Goal: Task Accomplishment & Management: Manage account settings

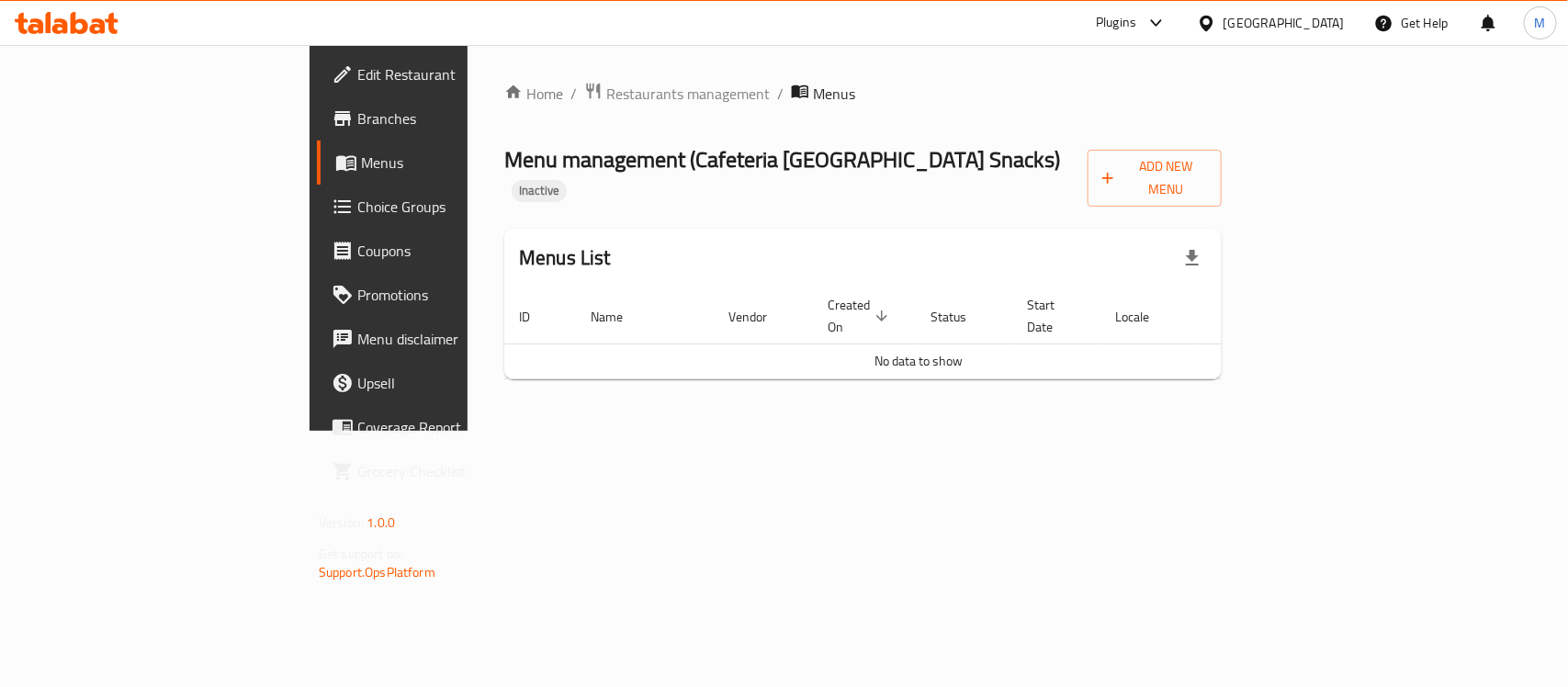
drag, startPoint x: 191, startPoint y: 71, endPoint x: 185, endPoint y: 40, distance: 31.6
click at [357, 71] on span "Edit Restaurant" at bounding box center [457, 74] width 200 height 22
click at [1207, 161] on span "Add New Menu" at bounding box center [1155, 176] width 105 height 46
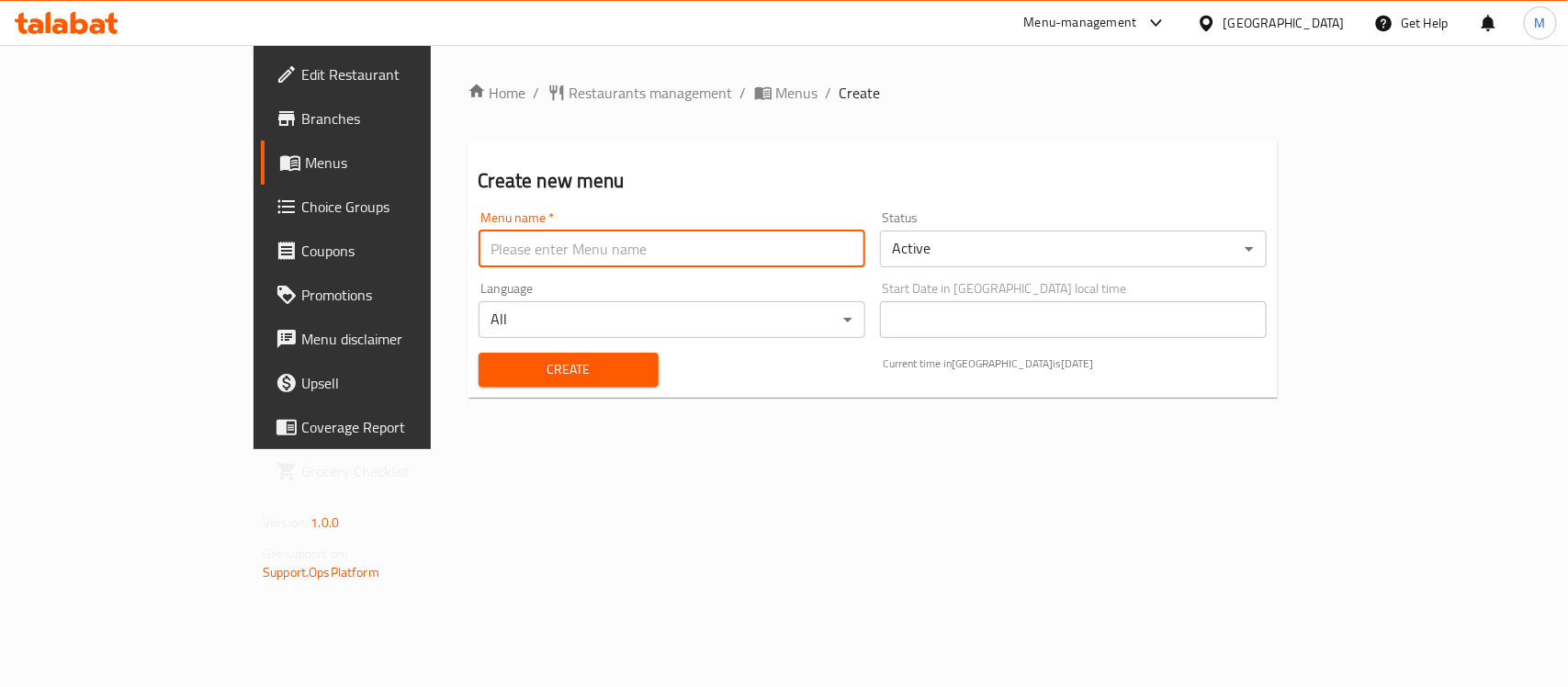
click at [580, 239] on input "text" at bounding box center [672, 249] width 387 height 37
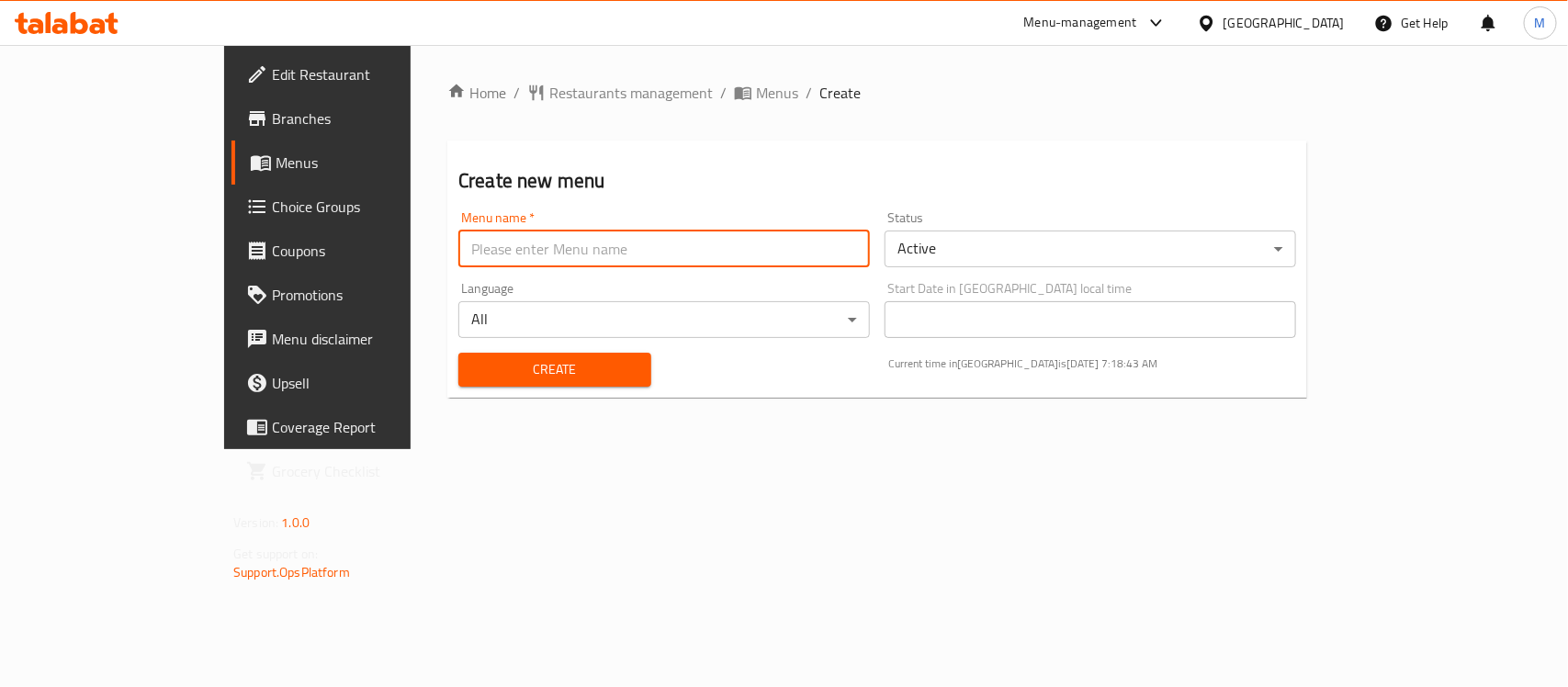
type input "New"
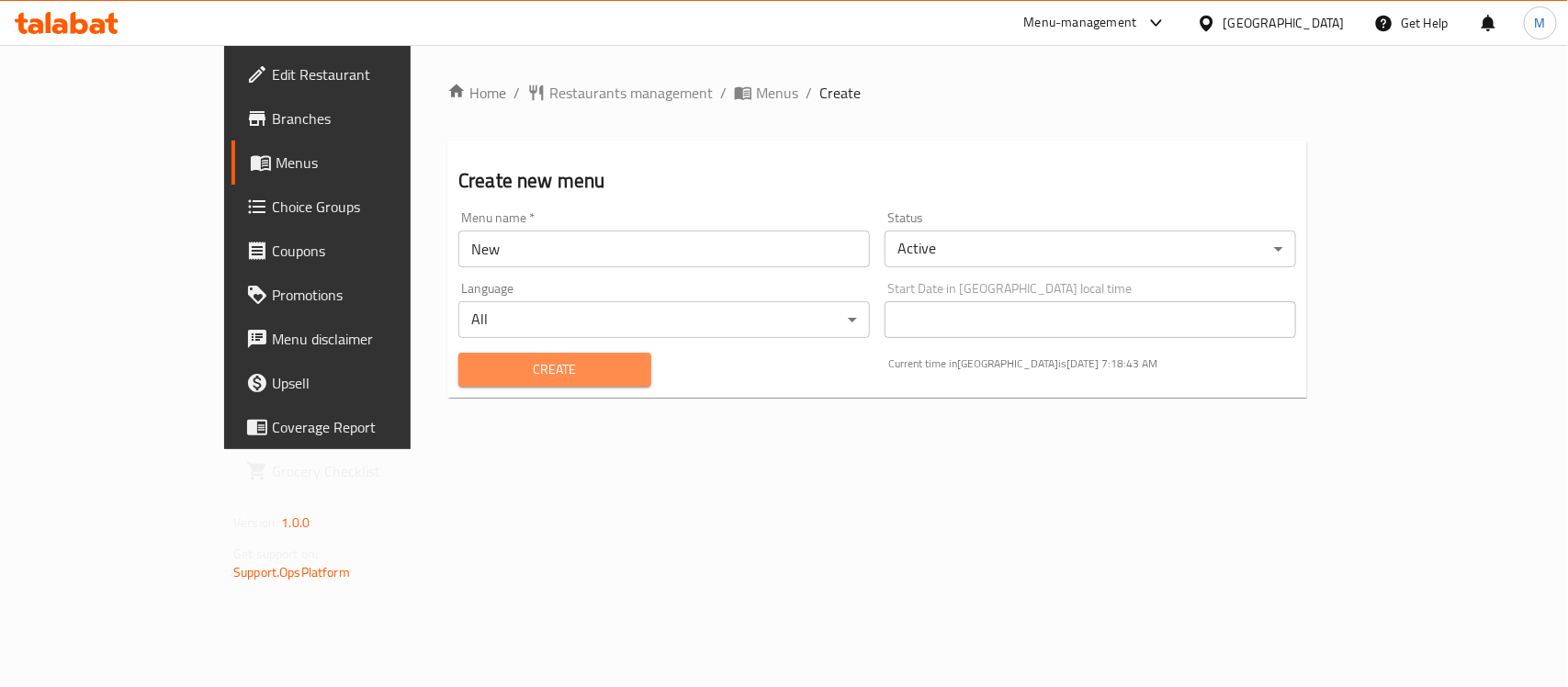
click at [473, 359] on span "Create" at bounding box center [555, 370] width 163 height 23
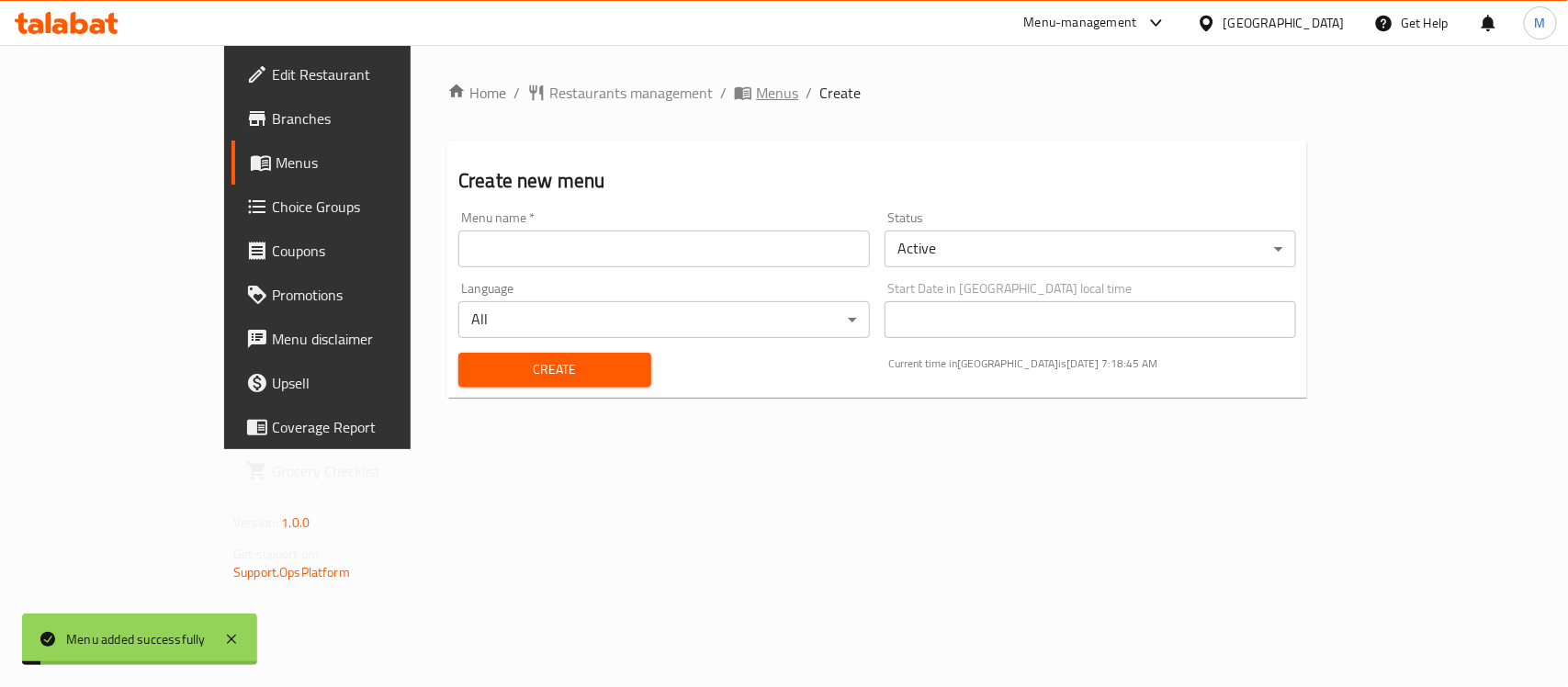
click at [756, 85] on span "Menus" at bounding box center [777, 92] width 42 height 22
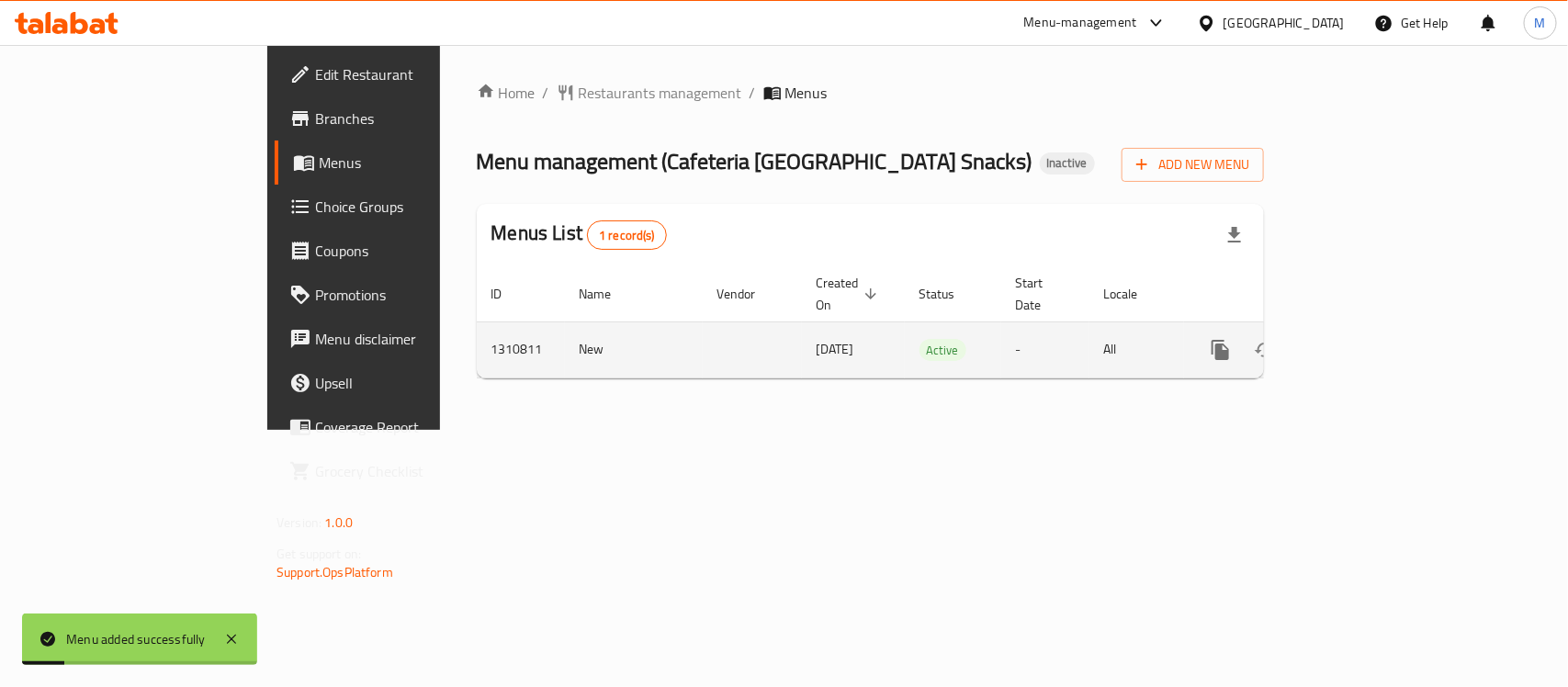
click at [1365, 339] on icon "enhanced table" at bounding box center [1353, 350] width 22 height 22
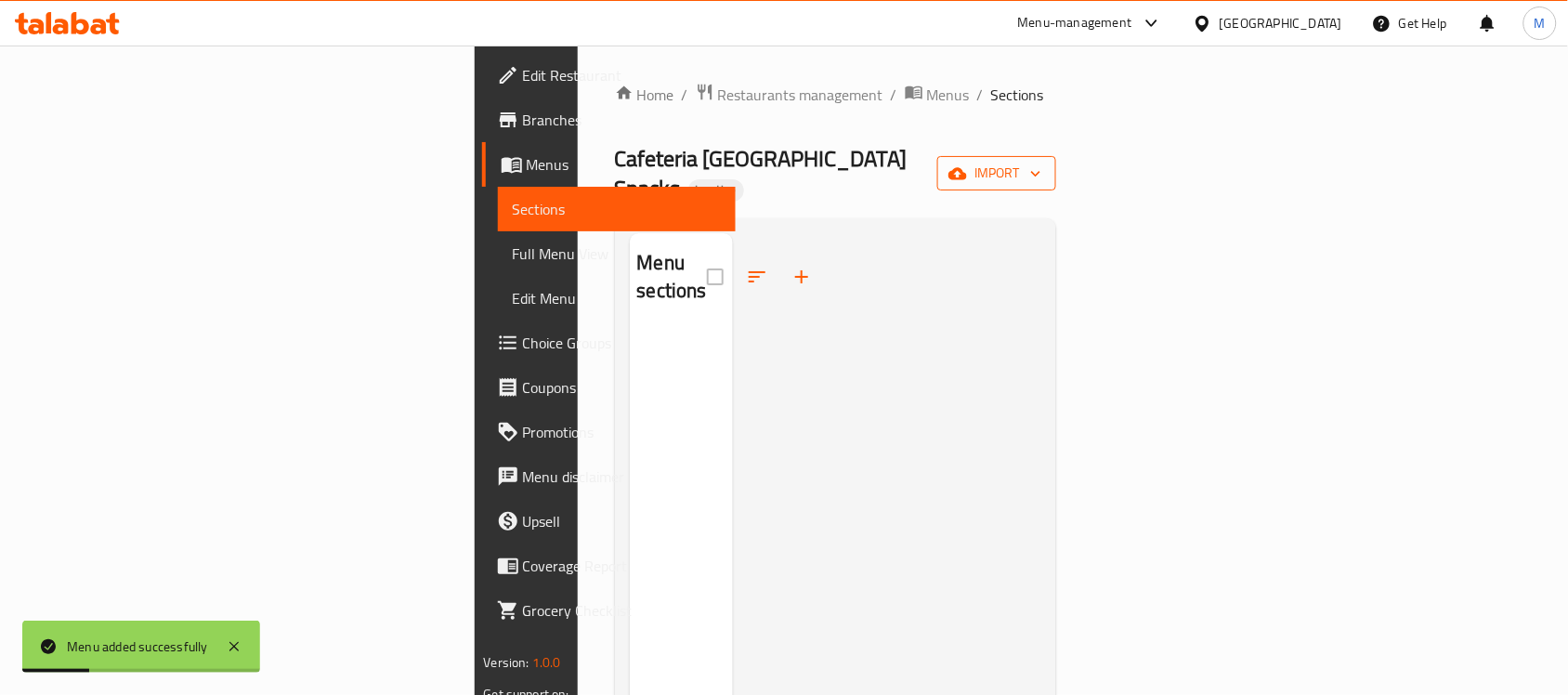
click at [1041, 162] on span "import" at bounding box center [996, 173] width 89 height 23
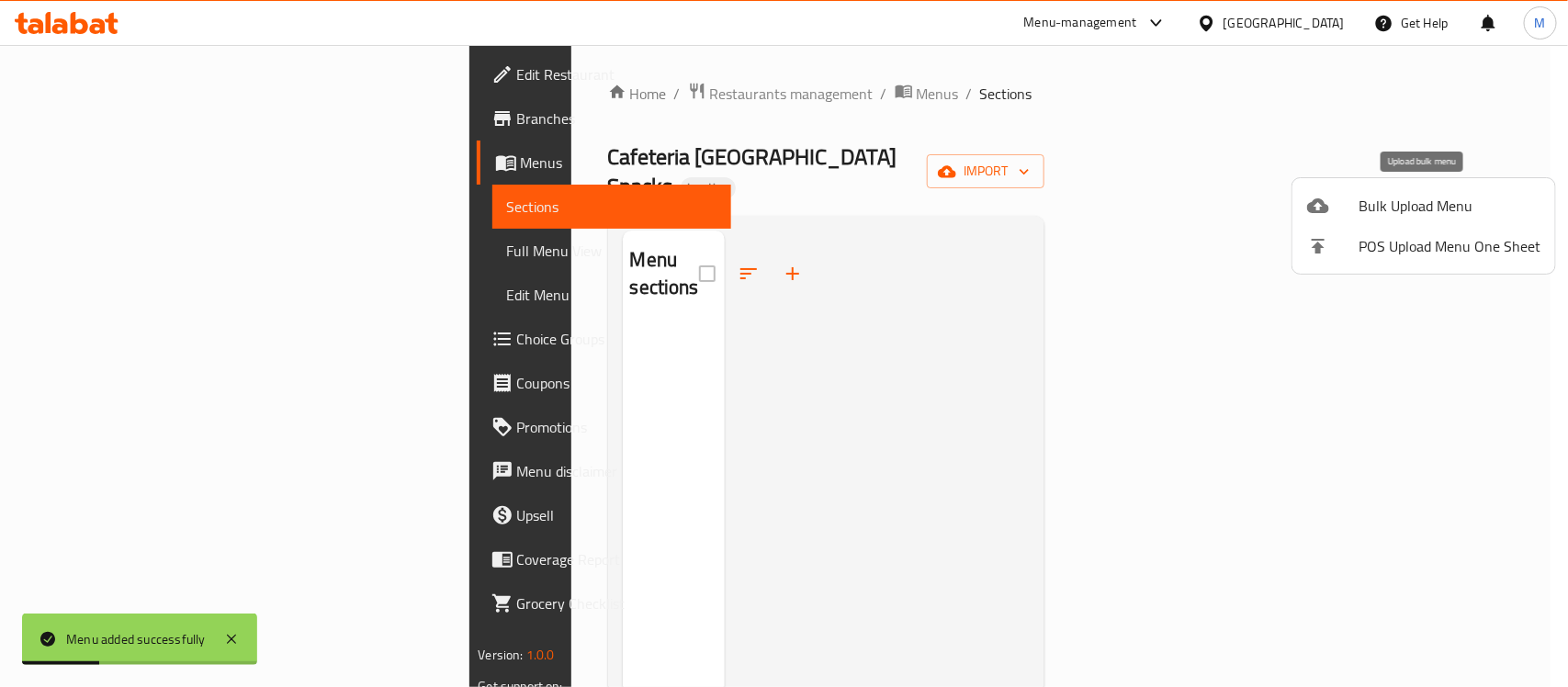
click at [1450, 208] on span "Bulk Upload Menu" at bounding box center [1449, 205] width 182 height 22
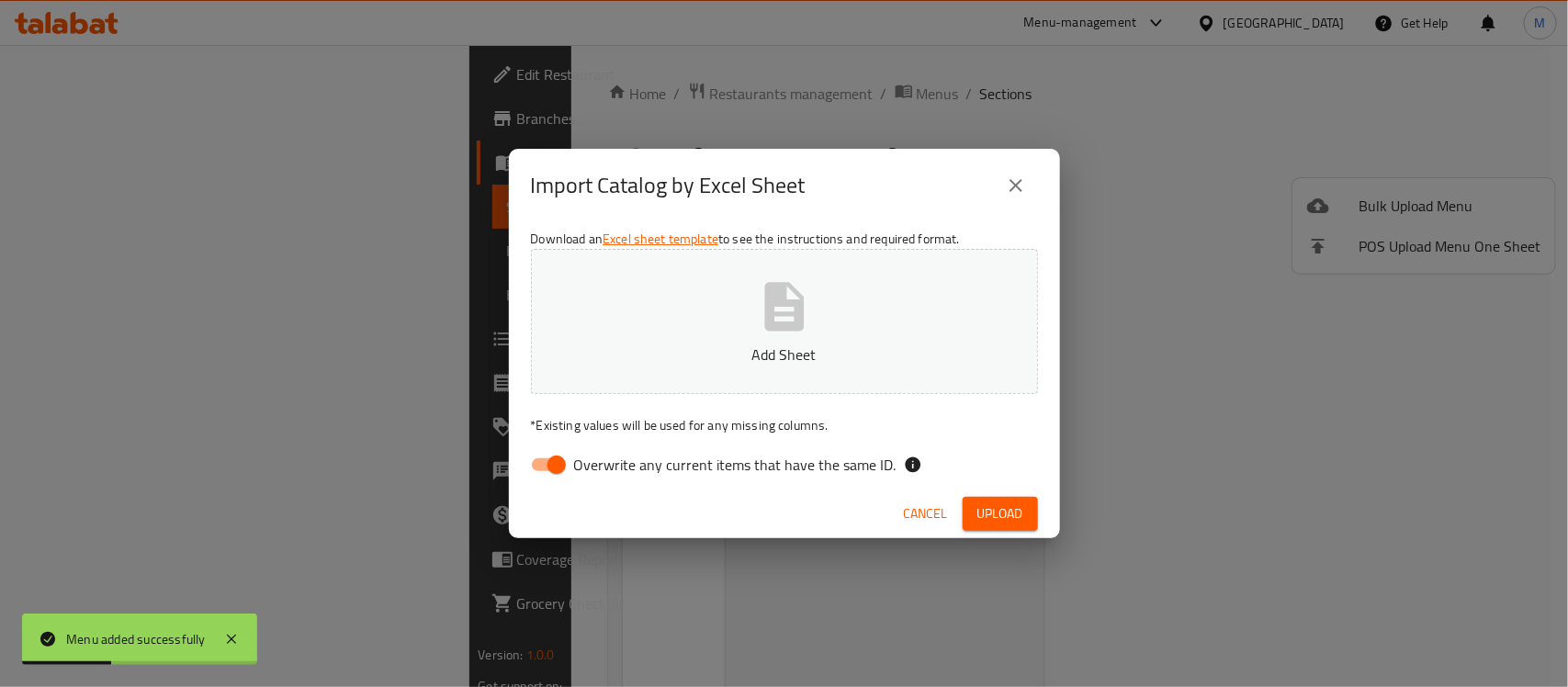
click at [534, 469] on input "Overwrite any current items that have the same ID." at bounding box center [557, 465] width 105 height 35
checkbox input "false"
drag, startPoint x: 889, startPoint y: 204, endPoint x: 927, endPoint y: 310, distance: 112.6
click at [889, 205] on div "Import Catalog by Excel Sheet" at bounding box center [785, 185] width 507 height 44
click at [1007, 524] on span "Upload" at bounding box center [1001, 514] width 46 height 23
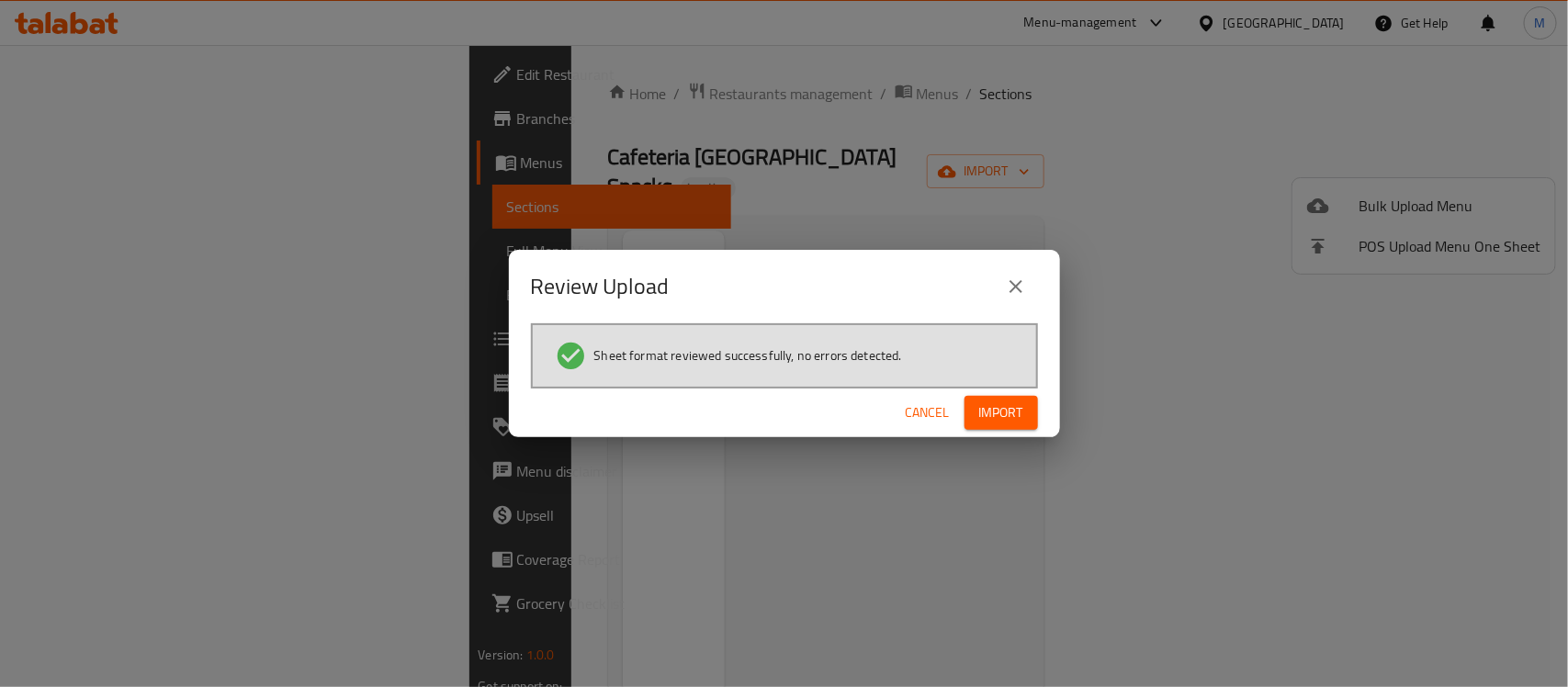
click at [982, 405] on span "Import" at bounding box center [1002, 413] width 44 height 23
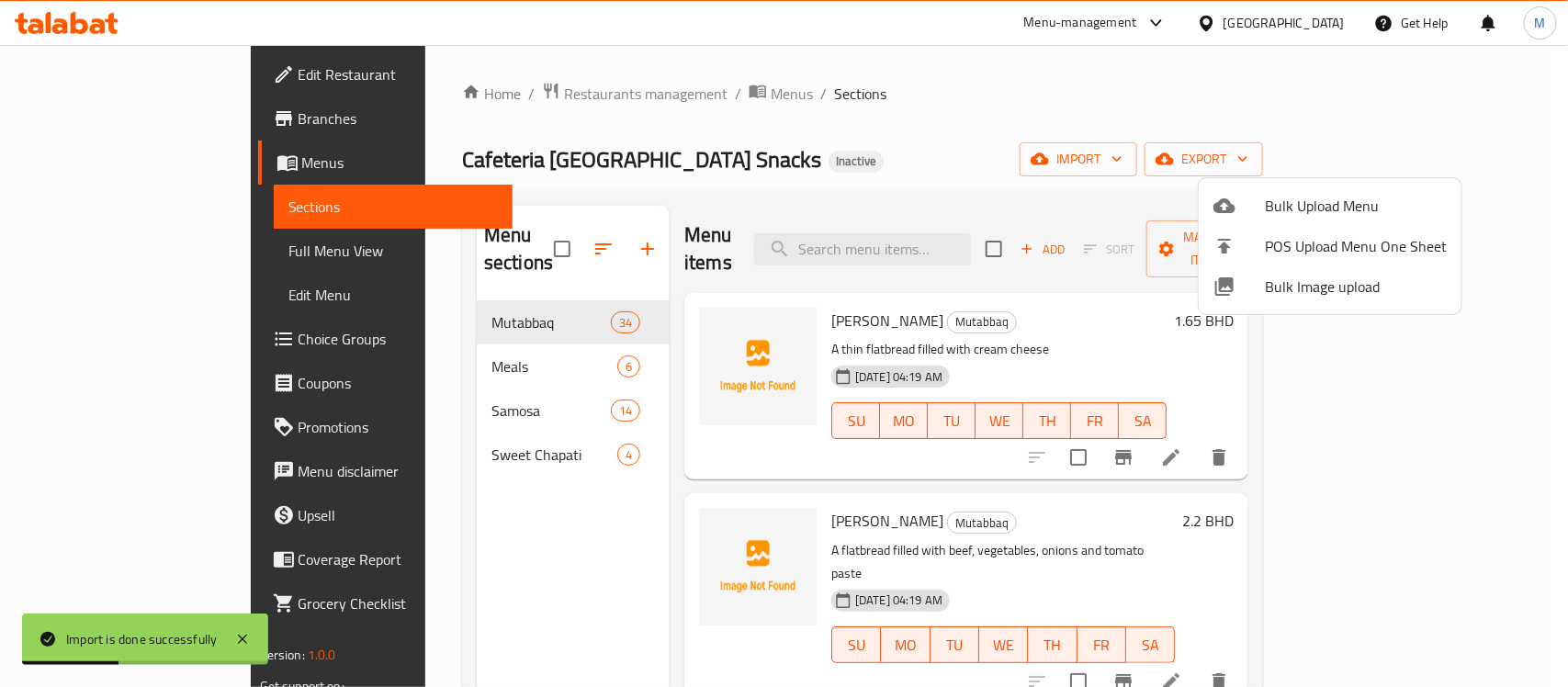
click at [806, 122] on div at bounding box center [784, 343] width 1568 height 687
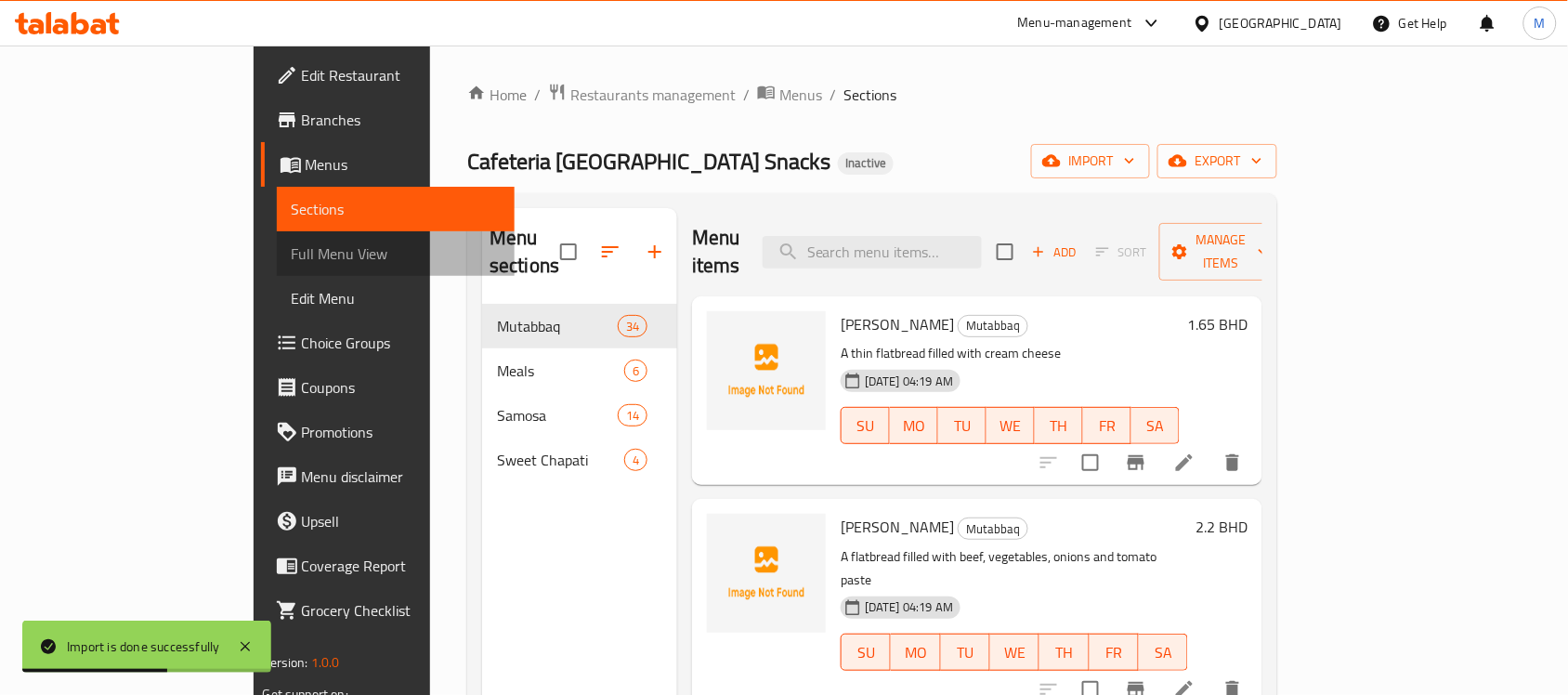
click at [292, 257] on span "Full Menu View" at bounding box center [397, 253] width 209 height 22
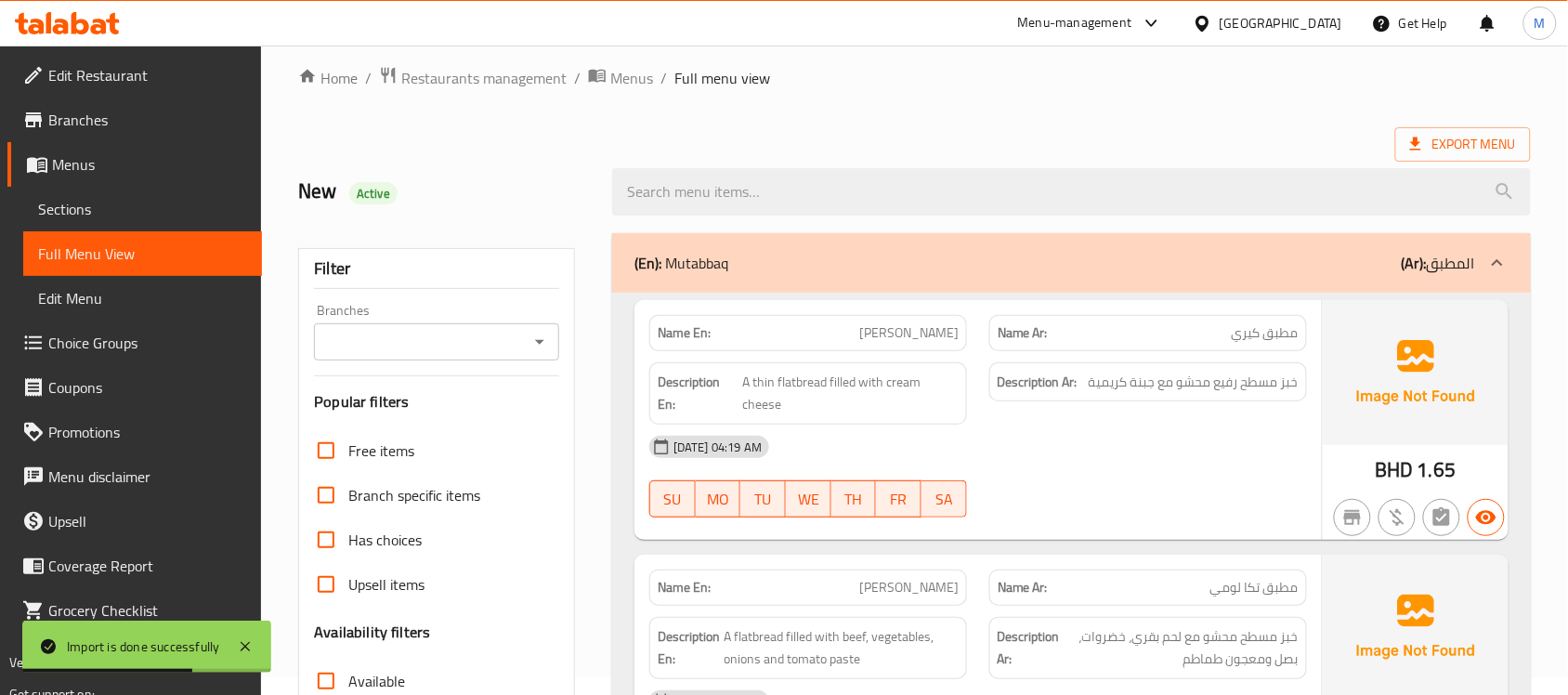
scroll to position [349, 0]
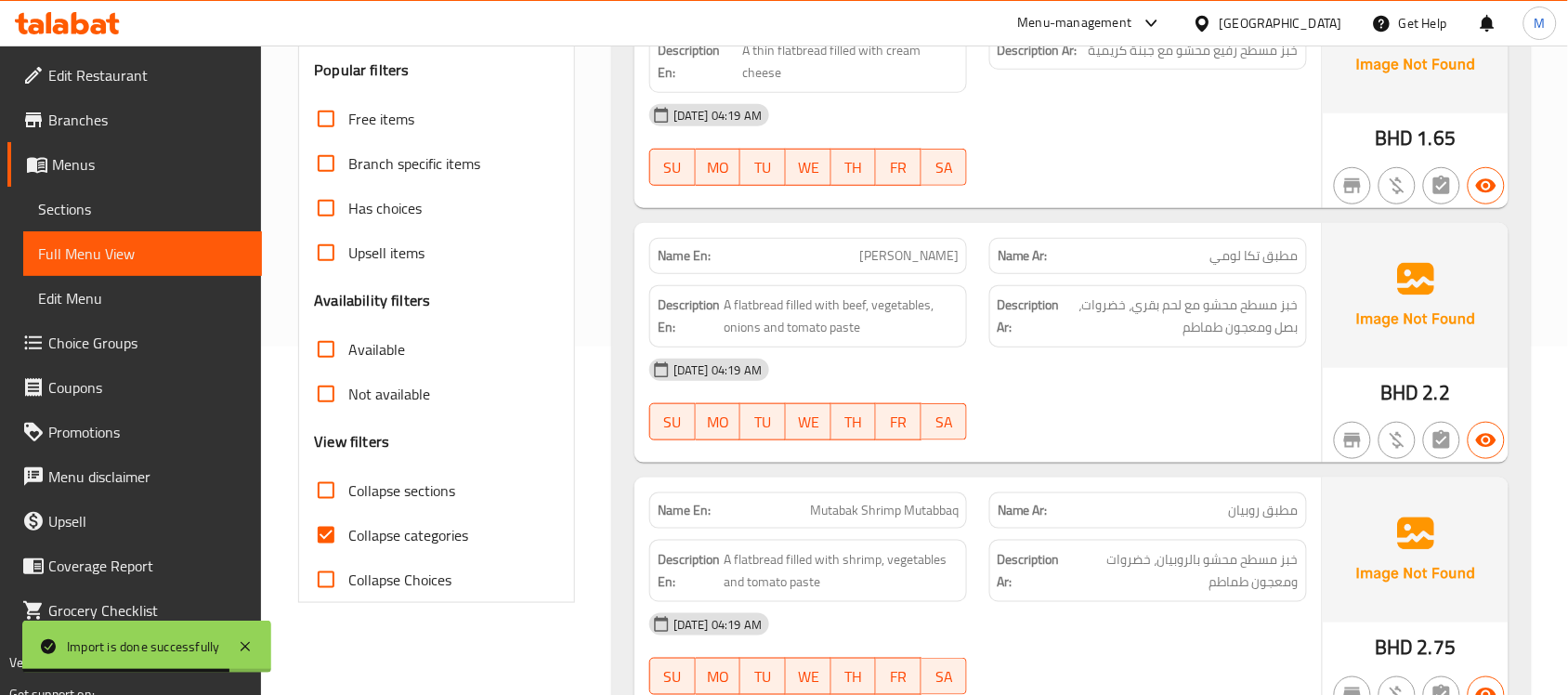
click at [379, 527] on span "Collapse categories" at bounding box center [408, 534] width 120 height 22
click at [349, 527] on input "Collapse categories" at bounding box center [326, 535] width 44 height 44
checkbox input "false"
